Goal: Task Accomplishment & Management: Complete application form

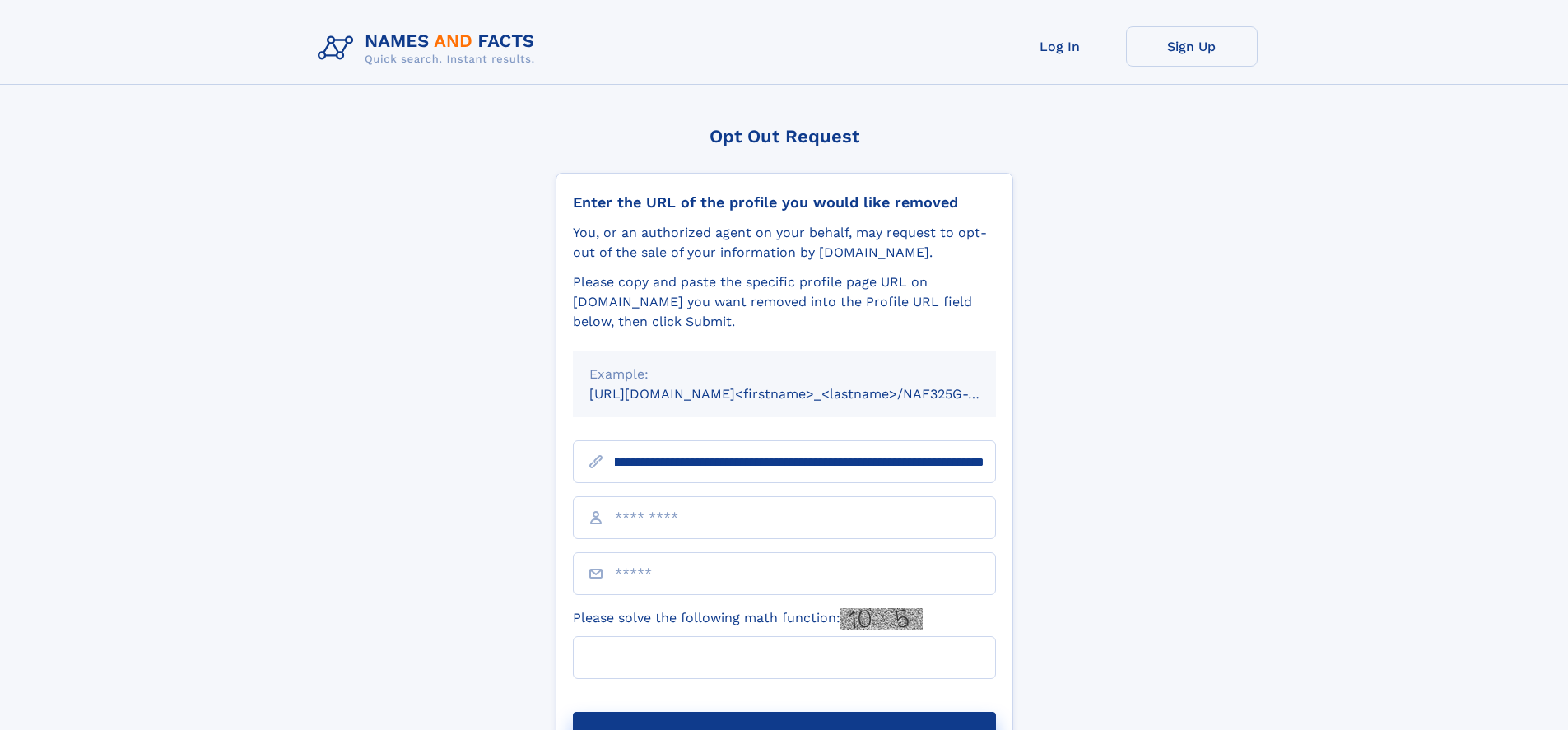
scroll to position [0, 180]
type input "**********"
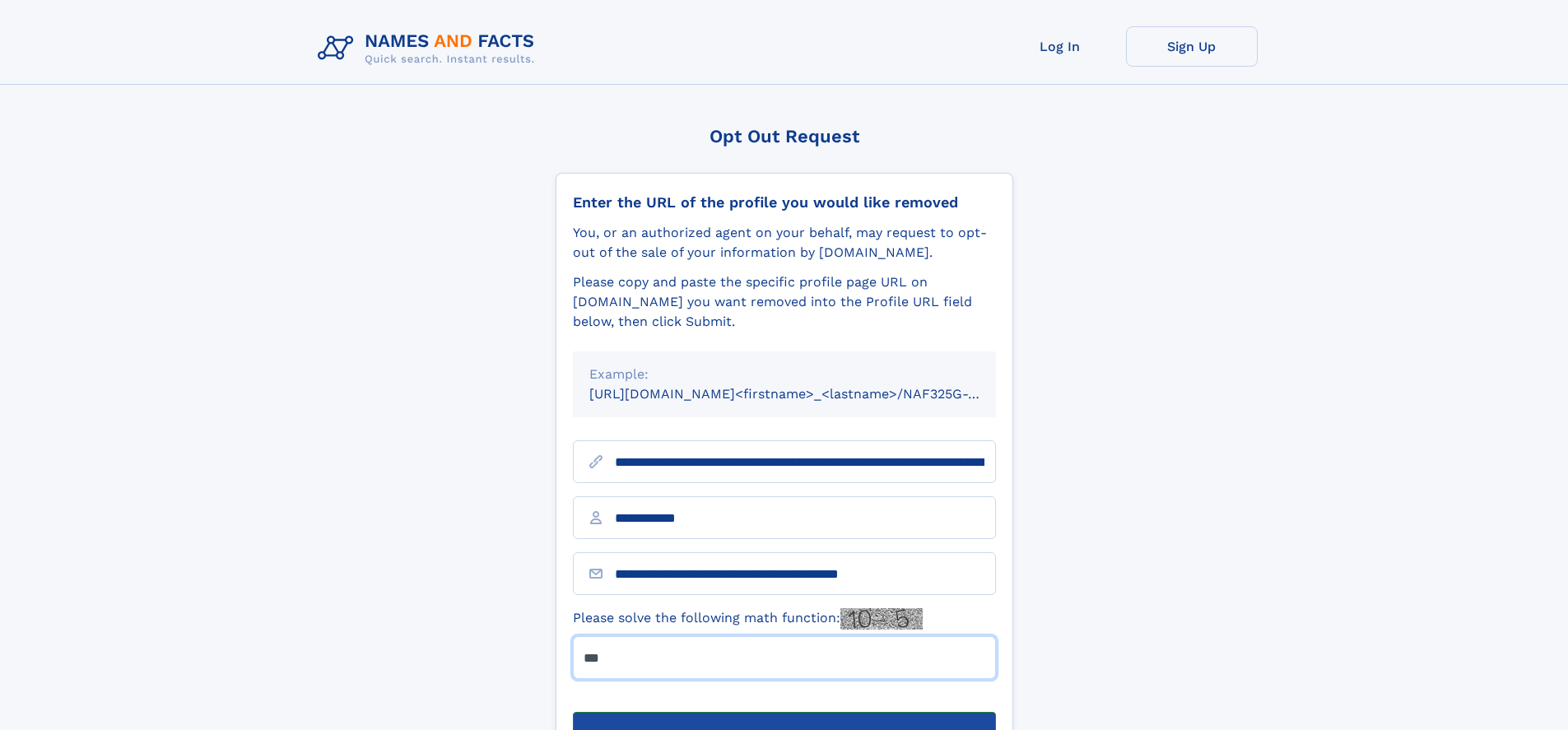
type input "***"
click at [784, 712] on button "Submit Opt Out Request" at bounding box center [784, 738] width 423 height 53
